Goal: Task Accomplishment & Management: Complete application form

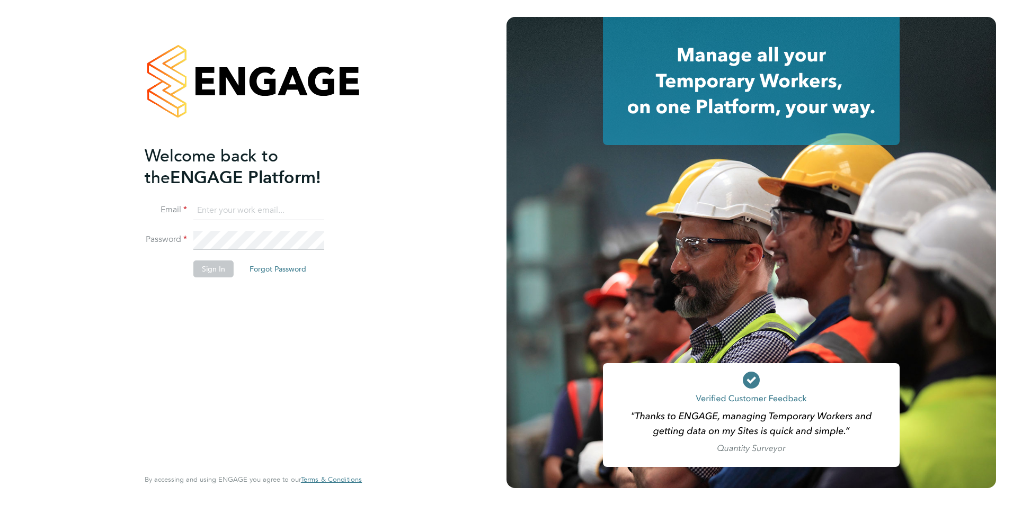
type input "jack.baron@huntereducation.co.uk"
click at [209, 267] on button "Sign In" at bounding box center [213, 269] width 40 height 17
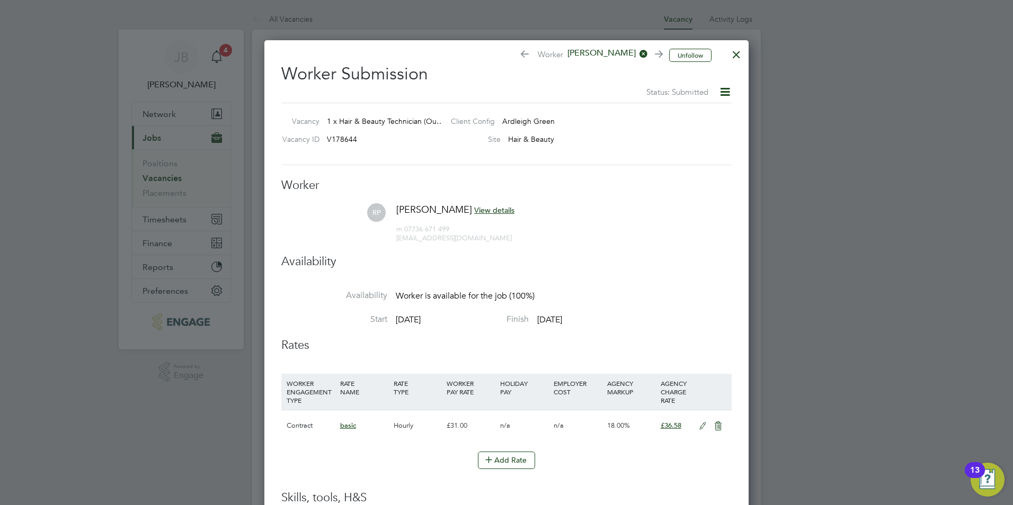
click at [734, 51] on div at bounding box center [736, 51] width 19 height 19
